Goal: Task Accomplishment & Management: Use online tool/utility

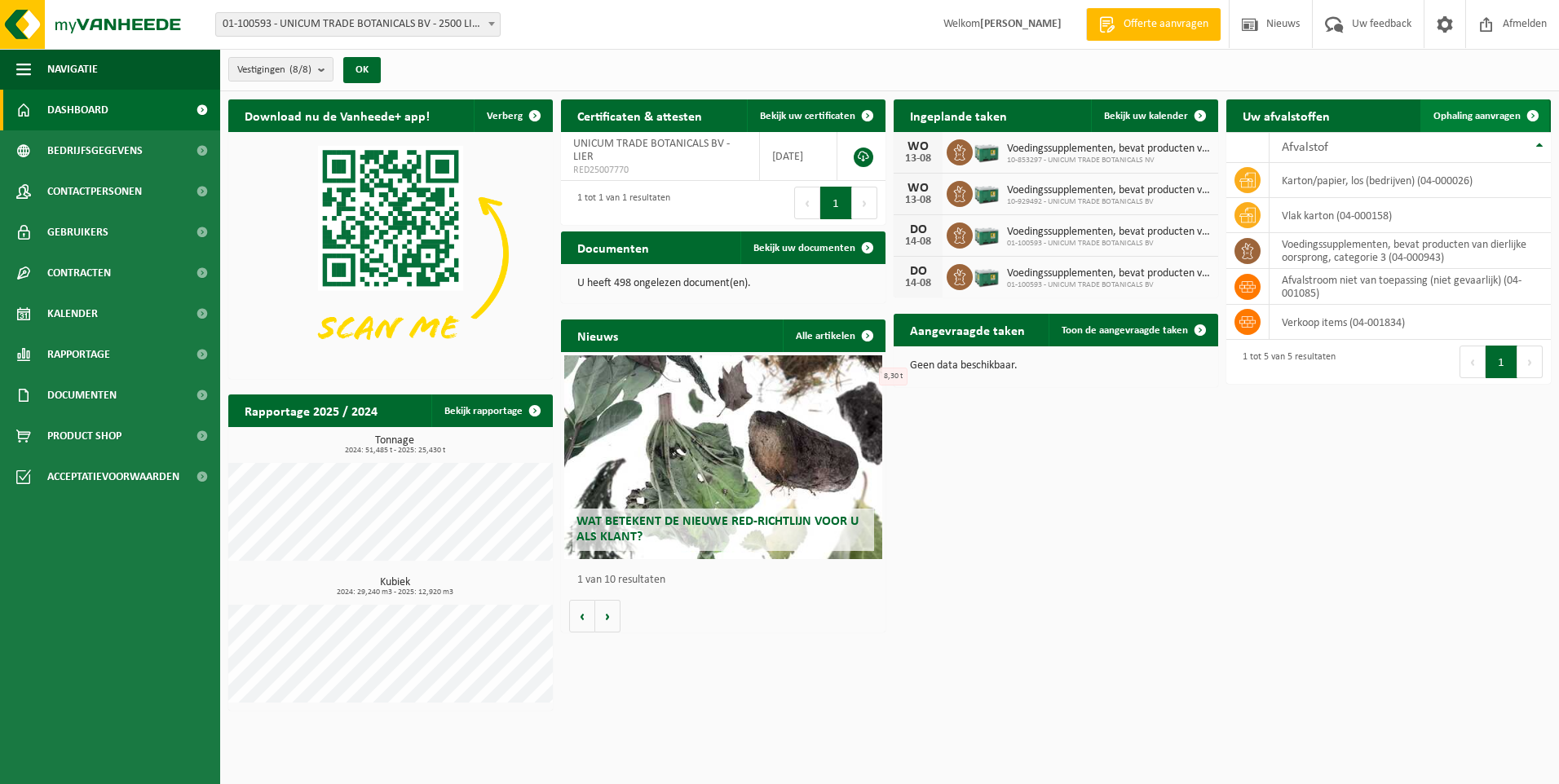
click at [1493, 114] on span "Ophaling aanvragen" at bounding box center [1477, 116] width 87 height 11
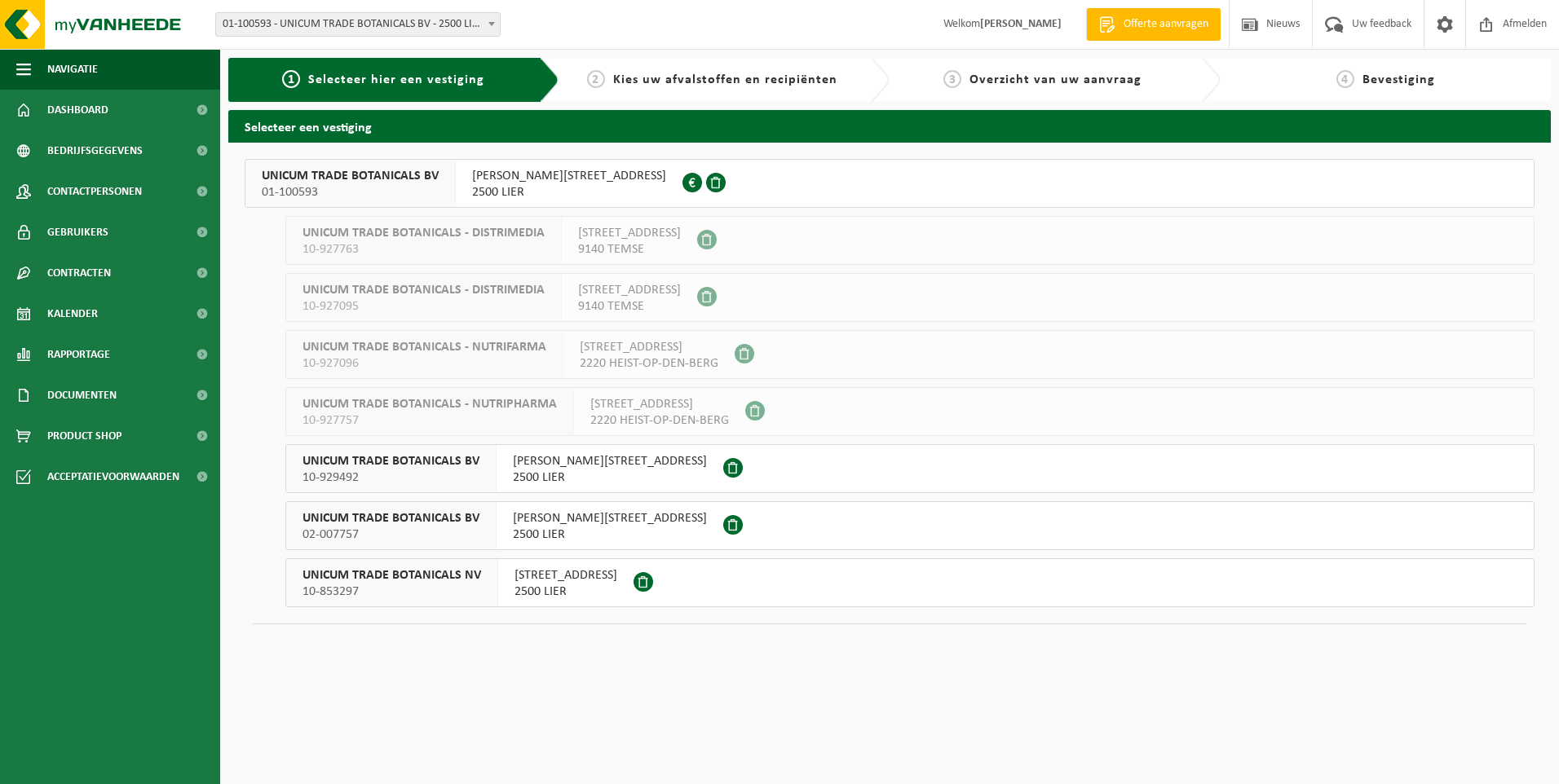
click at [386, 472] on span "10-929492" at bounding box center [391, 477] width 177 height 17
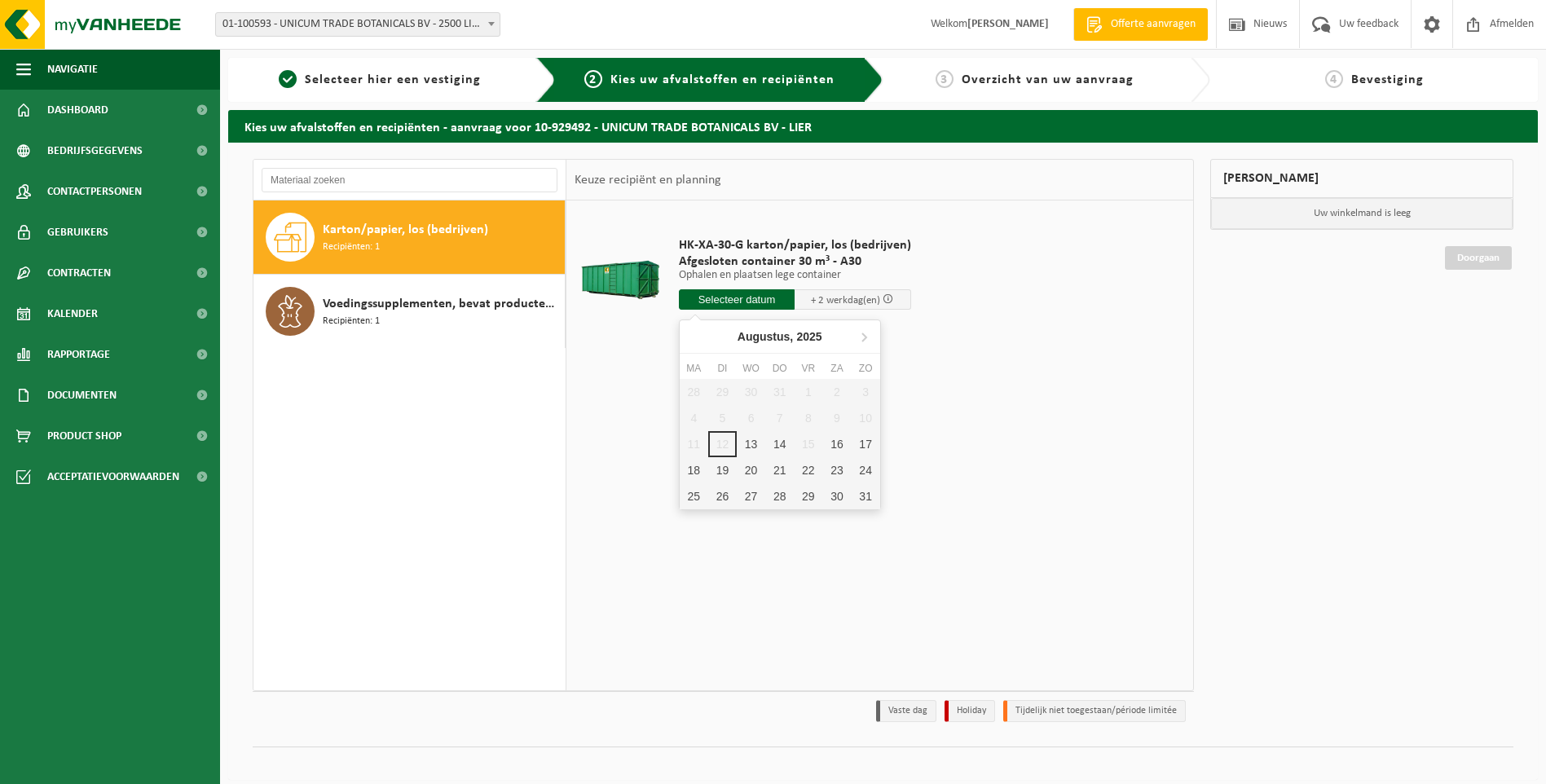
click at [753, 294] on input "text" at bounding box center [737, 299] width 117 height 21
click at [750, 438] on div "13" at bounding box center [751, 443] width 28 height 26
type input "Van 2025-08-13"
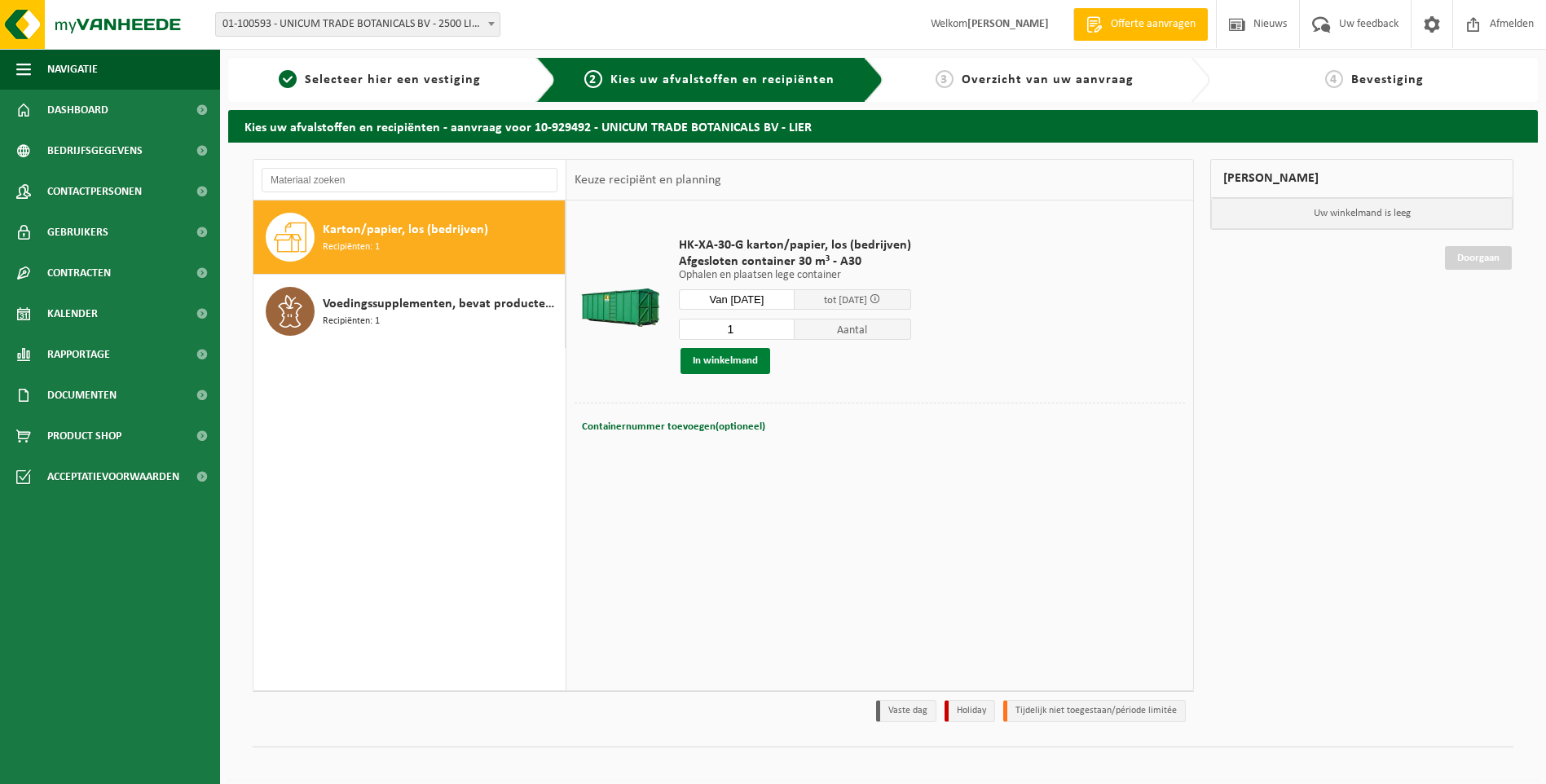
click at [699, 365] on button "In winkelmand" at bounding box center [725, 361] width 90 height 26
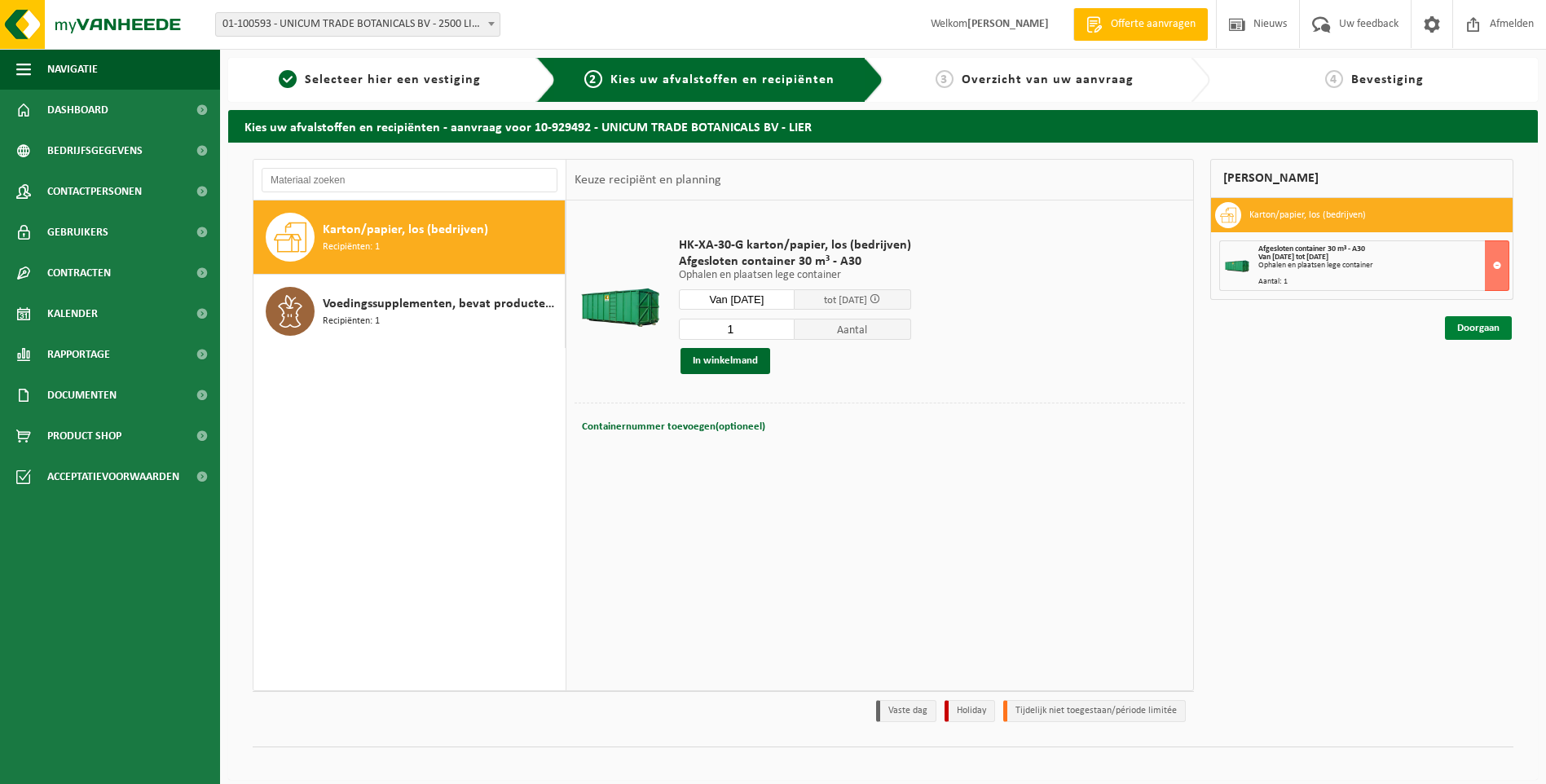
click at [1471, 327] on link "Doorgaan" at bounding box center [1478, 328] width 67 height 24
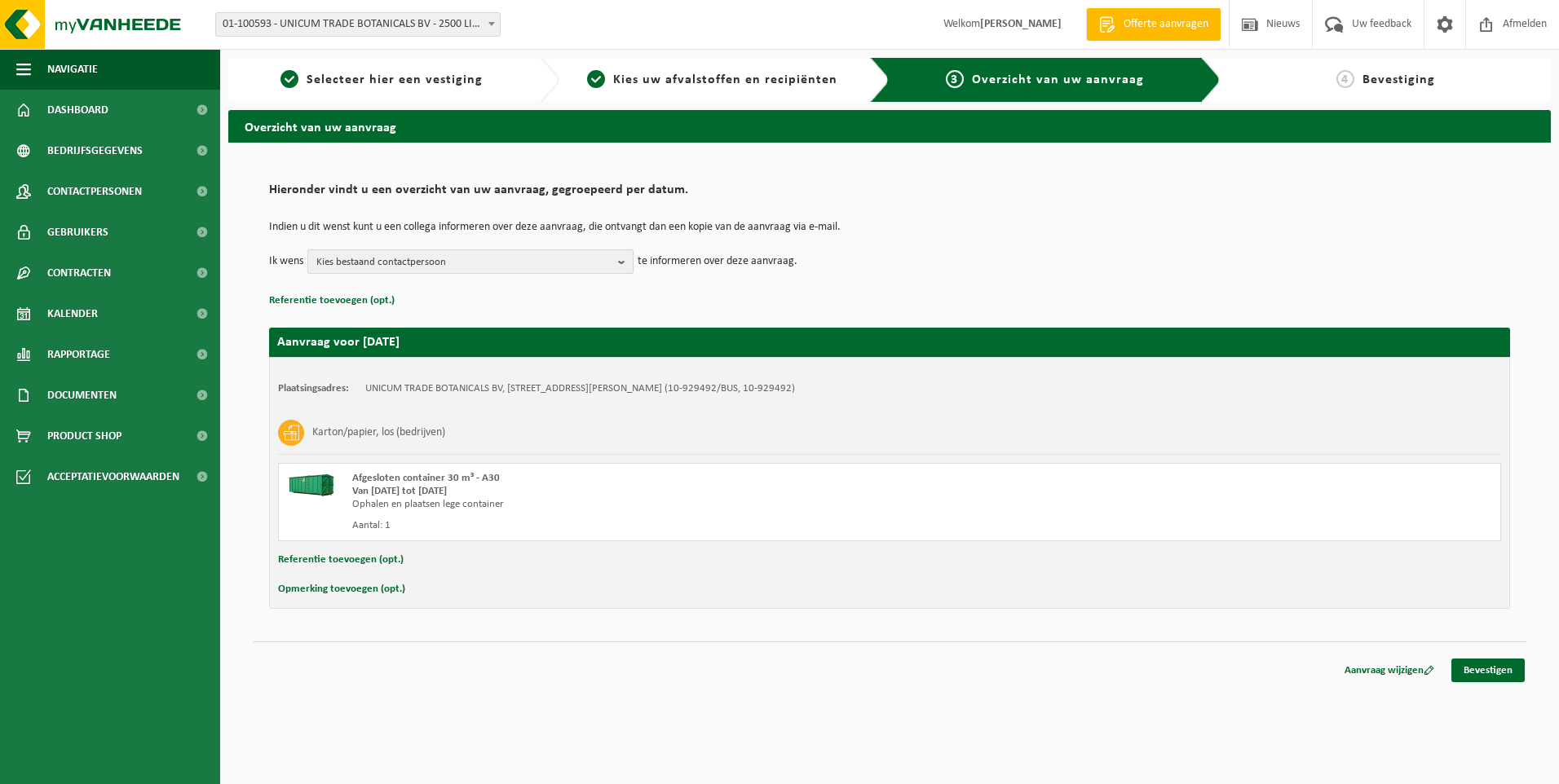
click at [387, 260] on span "Kies bestaand contactpersoon" at bounding box center [464, 262] width 295 height 24
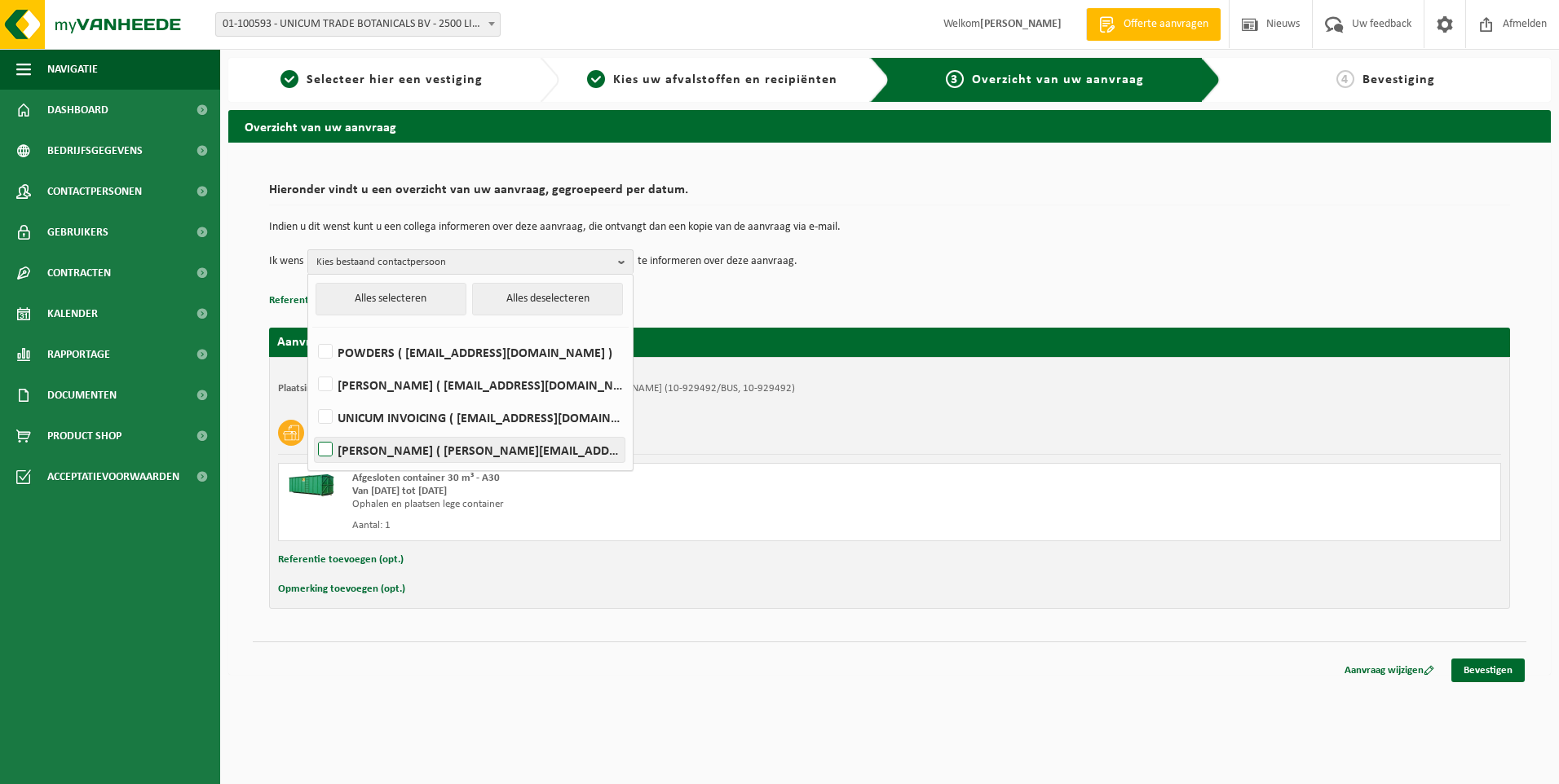
click at [347, 453] on label "MELISSA VAN OECKEL ( melissa@utb-botanicals.be )" at bounding box center [470, 449] width 310 height 24
click at [313, 429] on input "MELISSA VAN OECKEL ( melissa@utb-botanicals.be )" at bounding box center [312, 428] width 1 height 1
checkbox input "true"
click at [1054, 278] on div "Hieronder vindt u een overzicht van uw aanvraag, gegroepeerd per datum. Indien …" at bounding box center [889, 243] width 1241 height 136
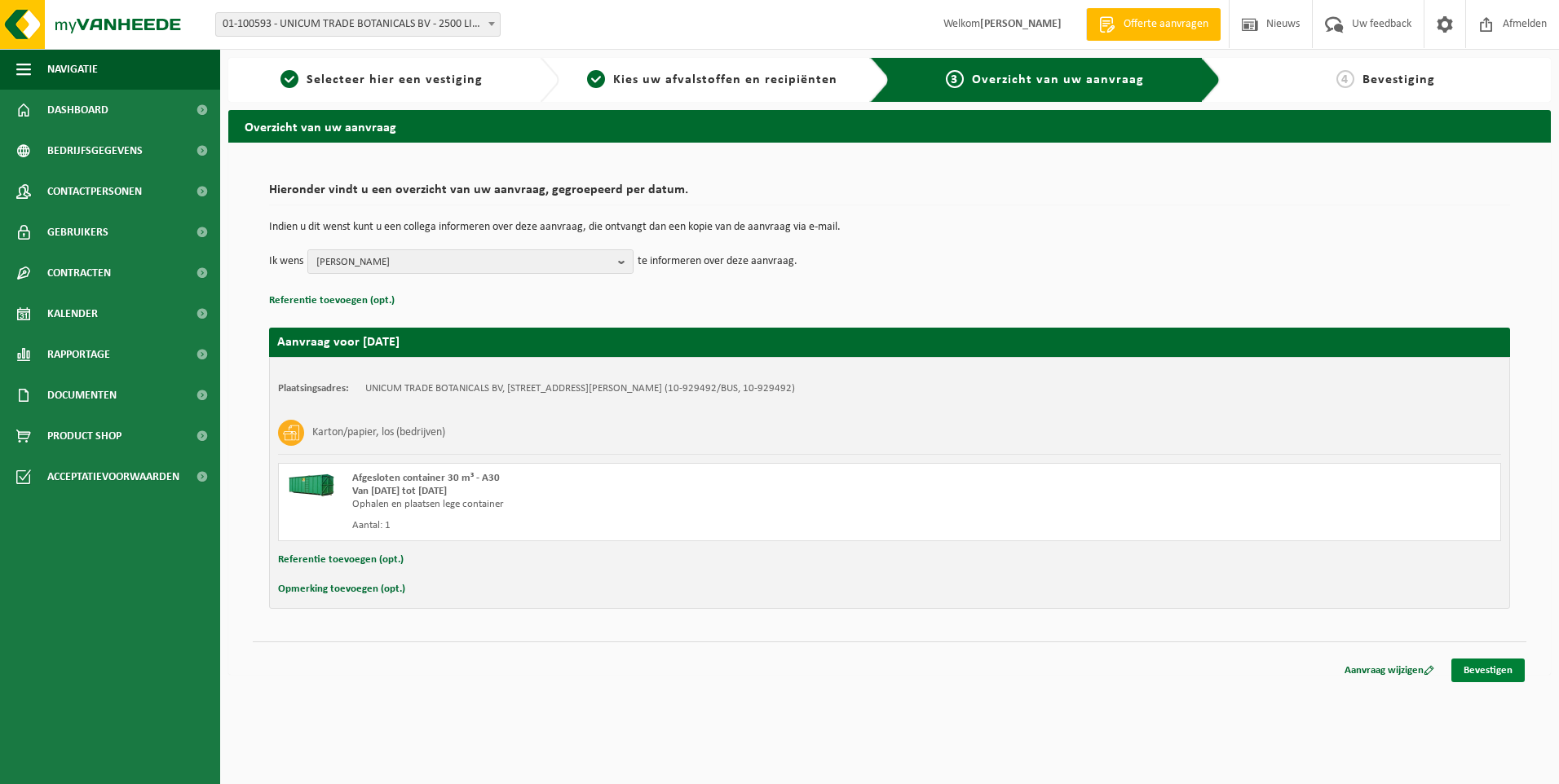
click at [1493, 670] on link "Bevestigen" at bounding box center [1488, 670] width 73 height 24
